Goal: Task Accomplishment & Management: Complete application form

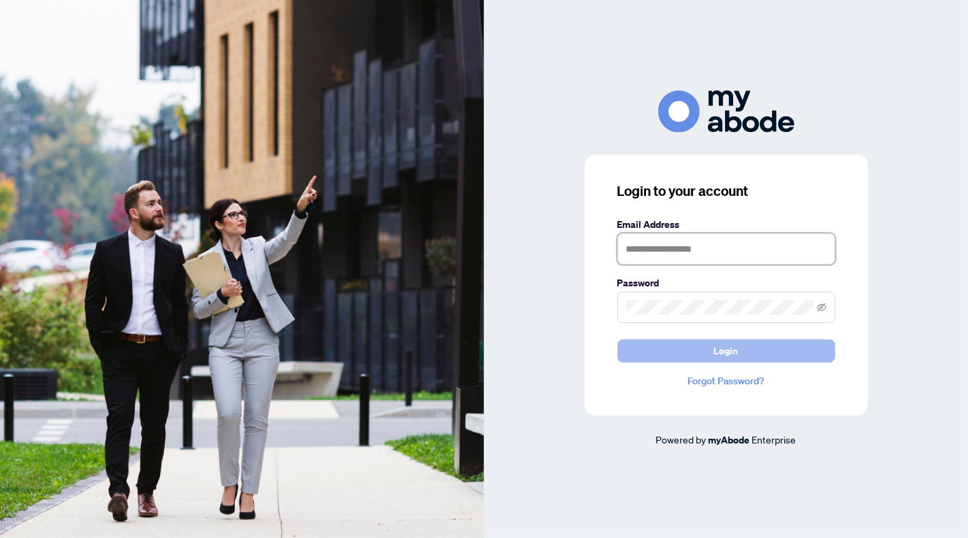
type input "**********"
click at [715, 345] on span "Login" at bounding box center [726, 351] width 24 height 22
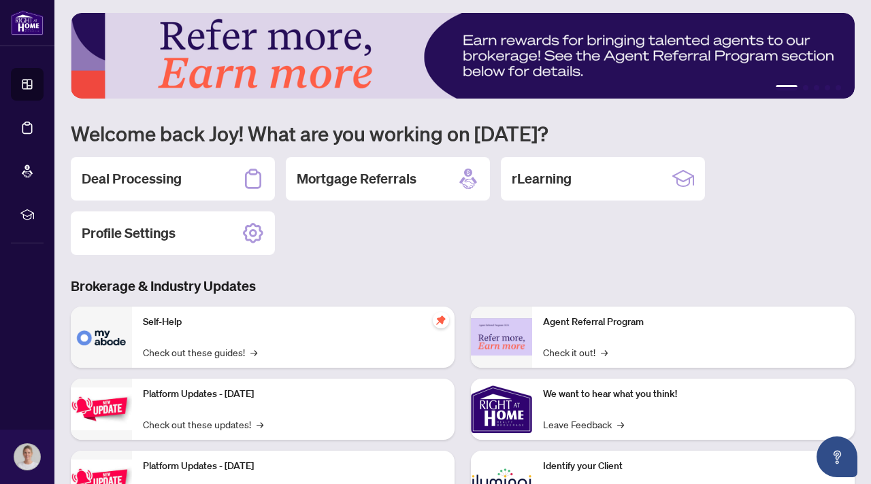
scroll to position [2, 0]
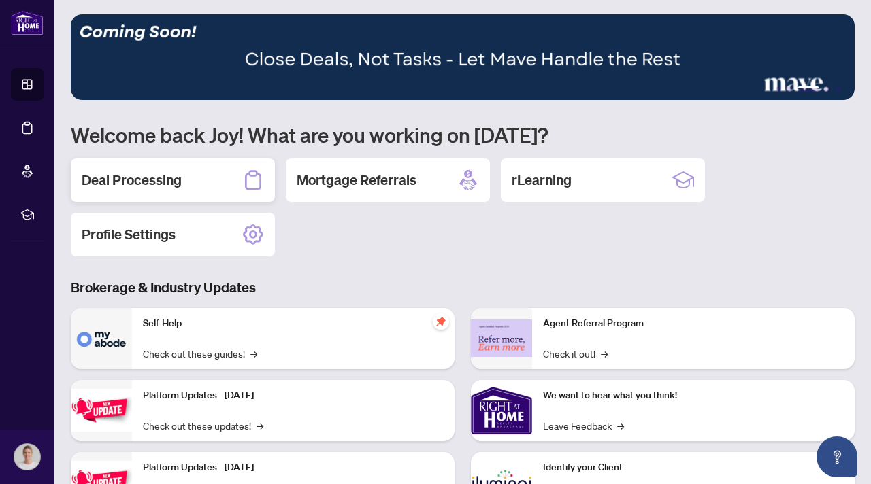
click at [119, 187] on h2 "Deal Processing" at bounding box center [132, 180] width 100 height 19
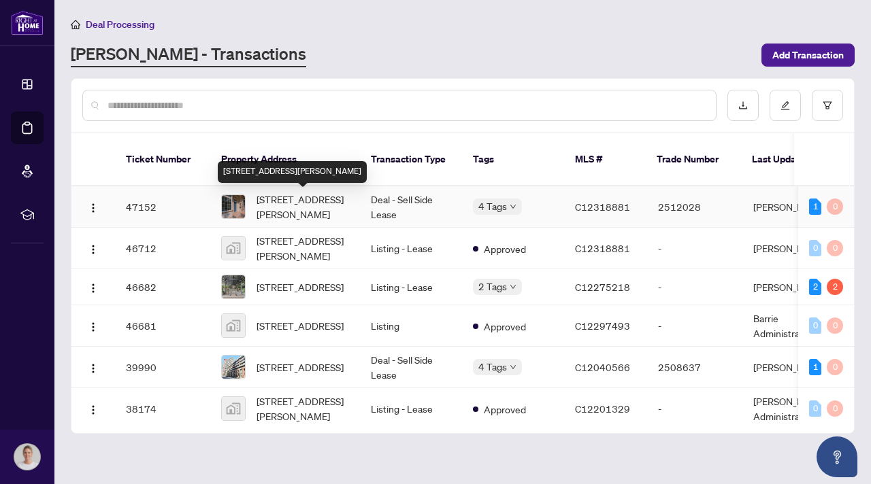
click at [323, 208] on span "[STREET_ADDRESS][PERSON_NAME]" at bounding box center [303, 207] width 93 height 30
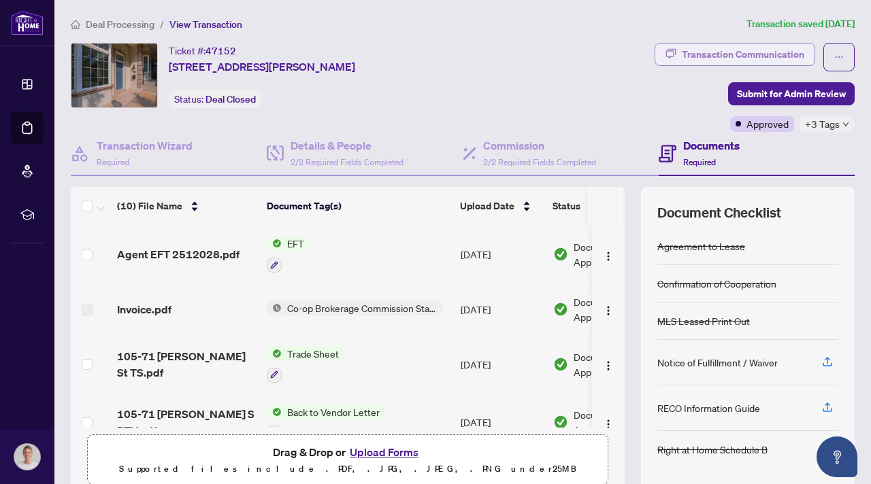
click at [772, 53] on div "Transaction Communication" at bounding box center [743, 55] width 122 height 22
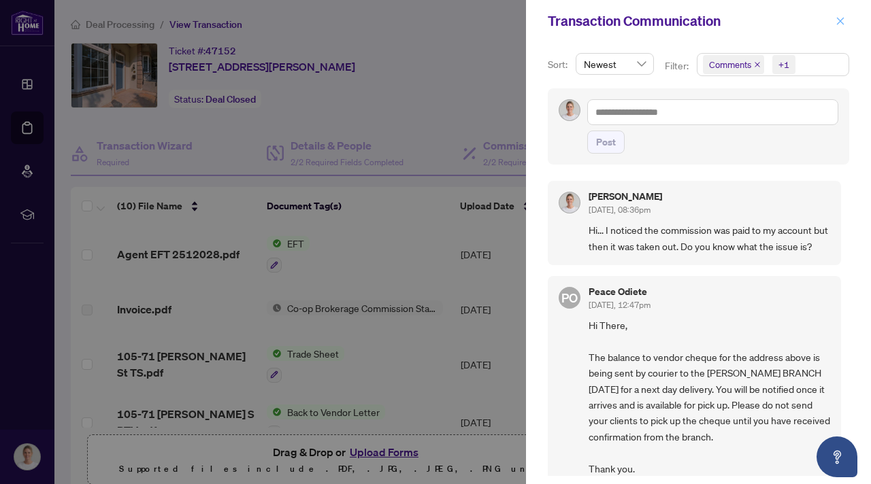
click at [841, 18] on icon "close" at bounding box center [841, 21] width 10 height 10
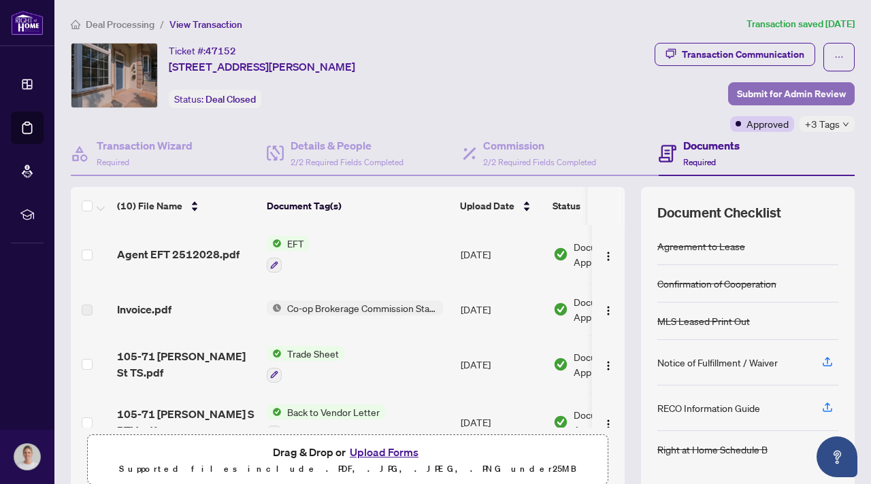
click at [764, 90] on span "Submit for Admin Review" at bounding box center [791, 94] width 109 height 22
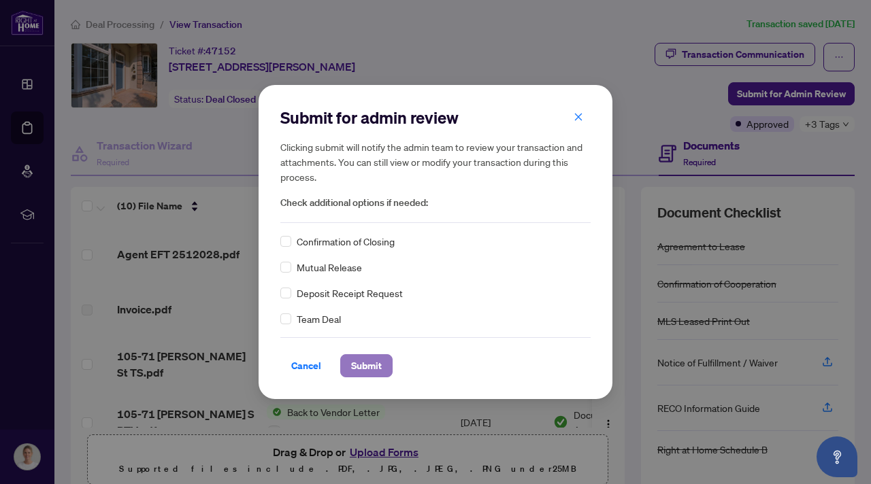
click at [361, 358] on span "Submit" at bounding box center [366, 366] width 31 height 22
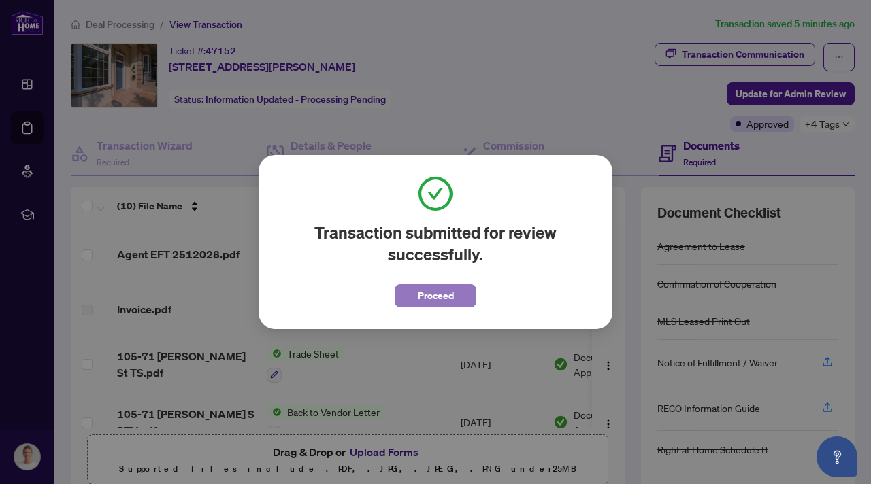
click at [438, 294] on span "Proceed" at bounding box center [436, 296] width 36 height 22
